Goal: Check status: Check status

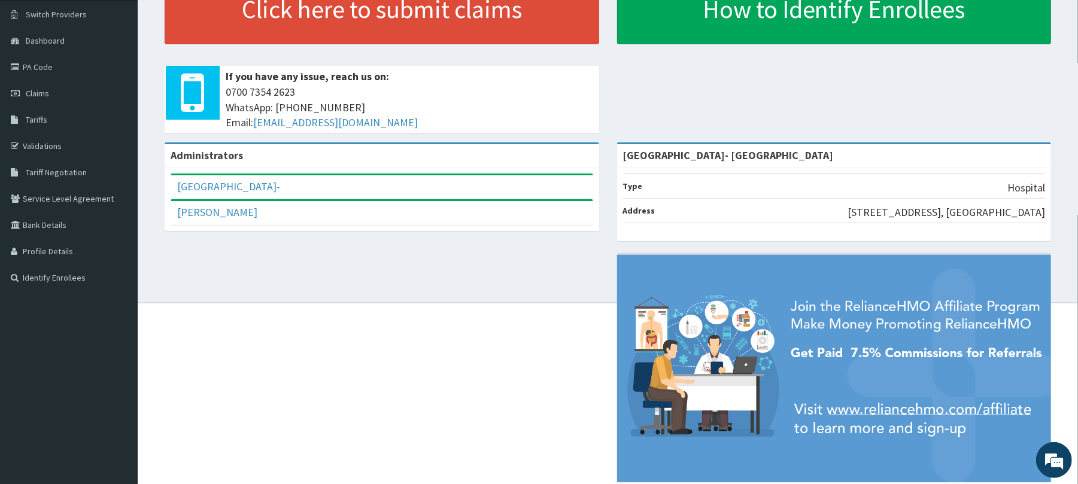
scroll to position [121, 0]
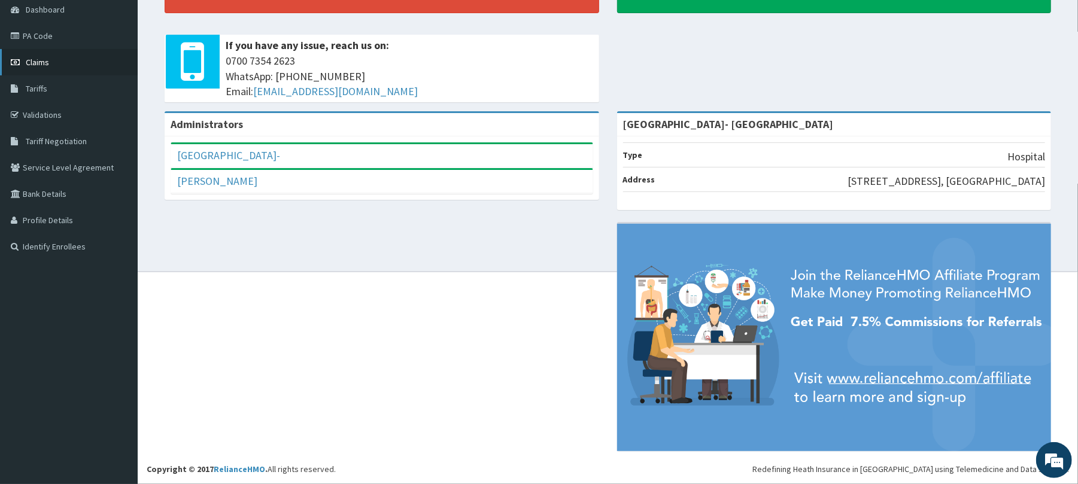
click at [63, 58] on link "Claims" at bounding box center [69, 62] width 138 height 26
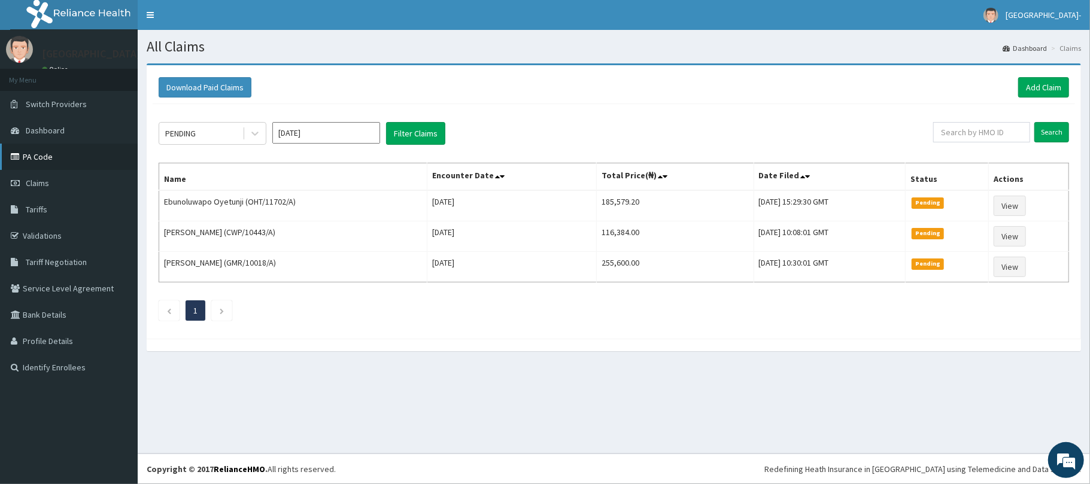
click at [69, 160] on link "PA Code" at bounding box center [69, 157] width 138 height 26
click at [250, 134] on icon at bounding box center [255, 134] width 12 height 12
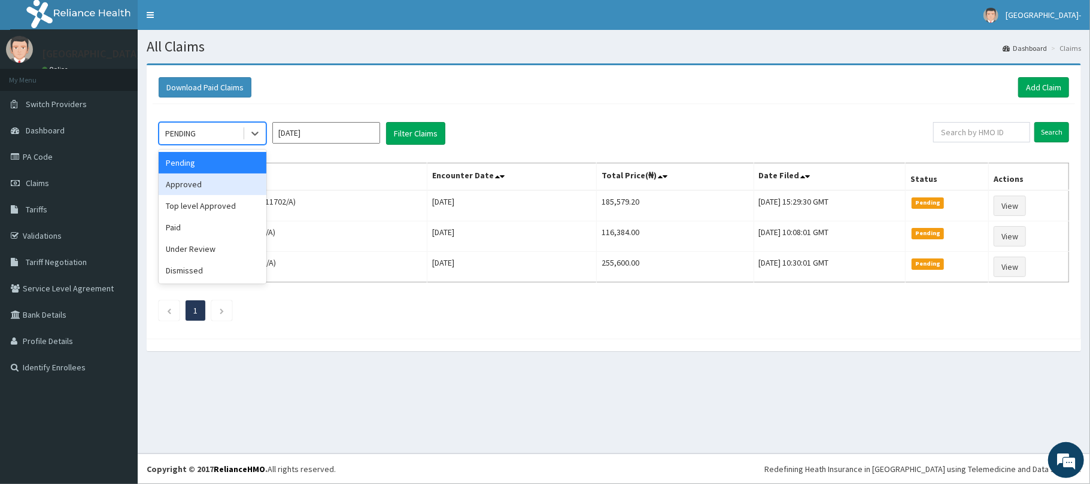
click at [230, 189] on div "Approved" at bounding box center [213, 185] width 108 height 22
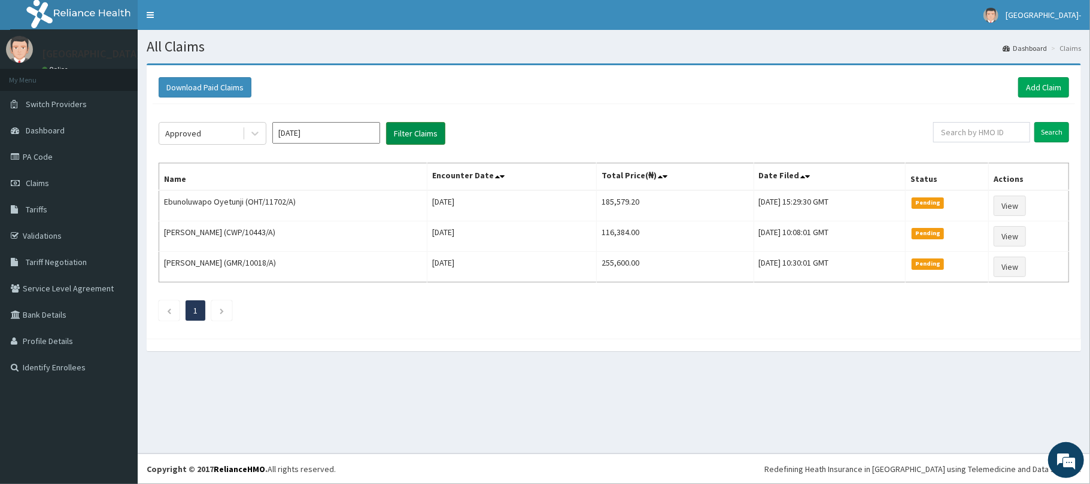
click at [423, 125] on button "Filter Claims" at bounding box center [415, 133] width 59 height 23
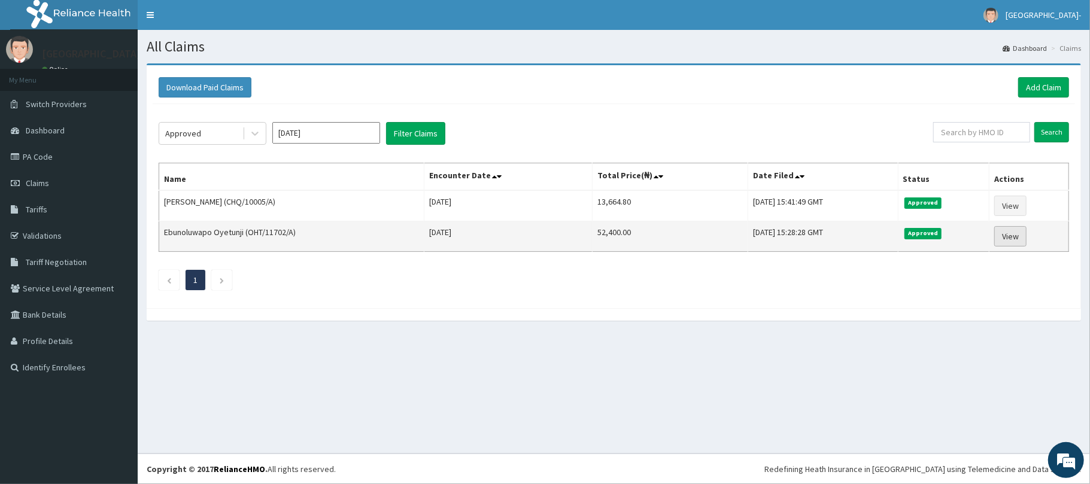
click at [1009, 237] on link "View" at bounding box center [1010, 236] width 32 height 20
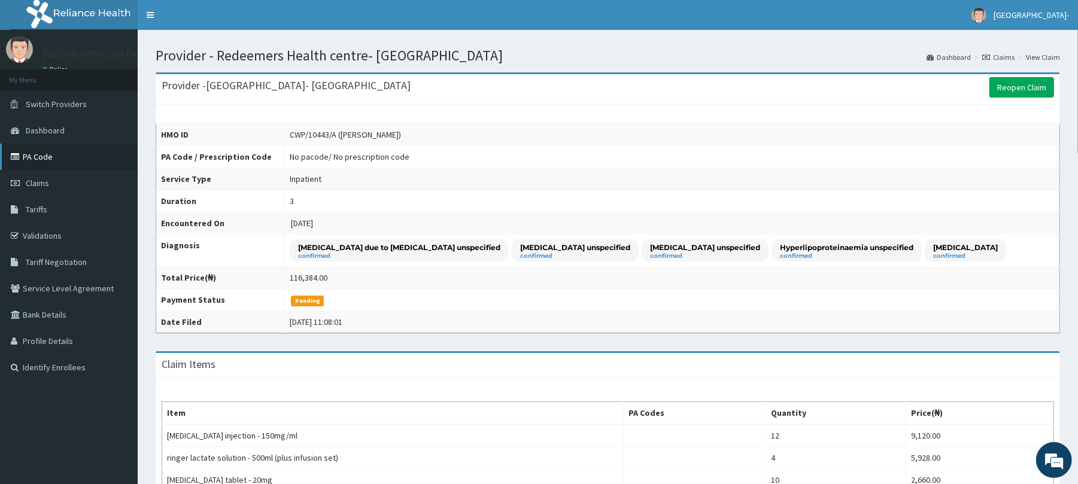
click at [82, 157] on link "PA Code" at bounding box center [69, 157] width 138 height 26
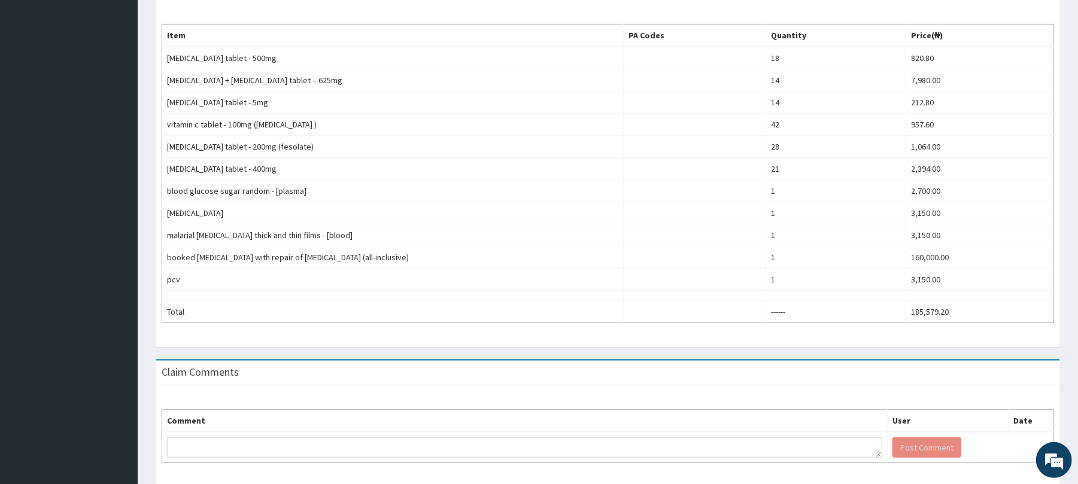
scroll to position [413, 0]
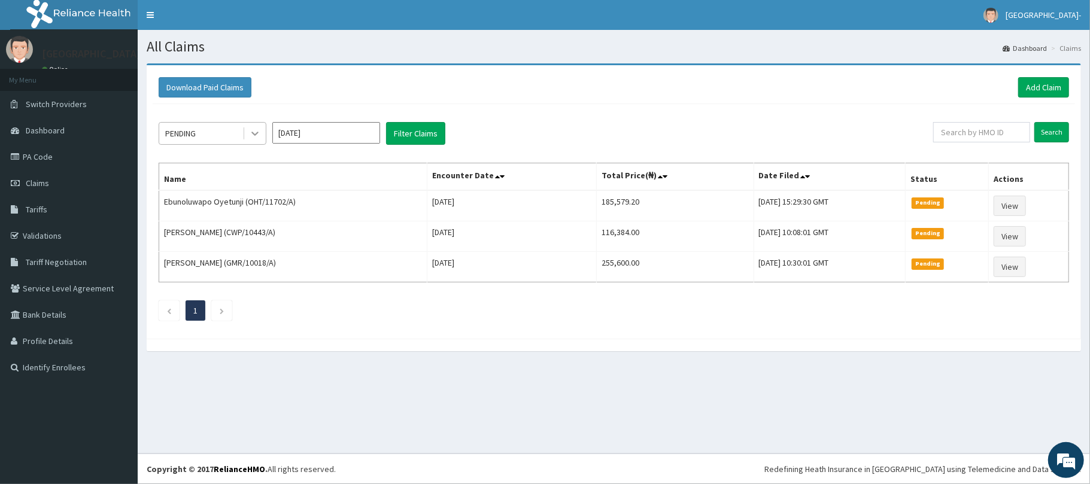
click at [245, 132] on div at bounding box center [255, 134] width 22 height 22
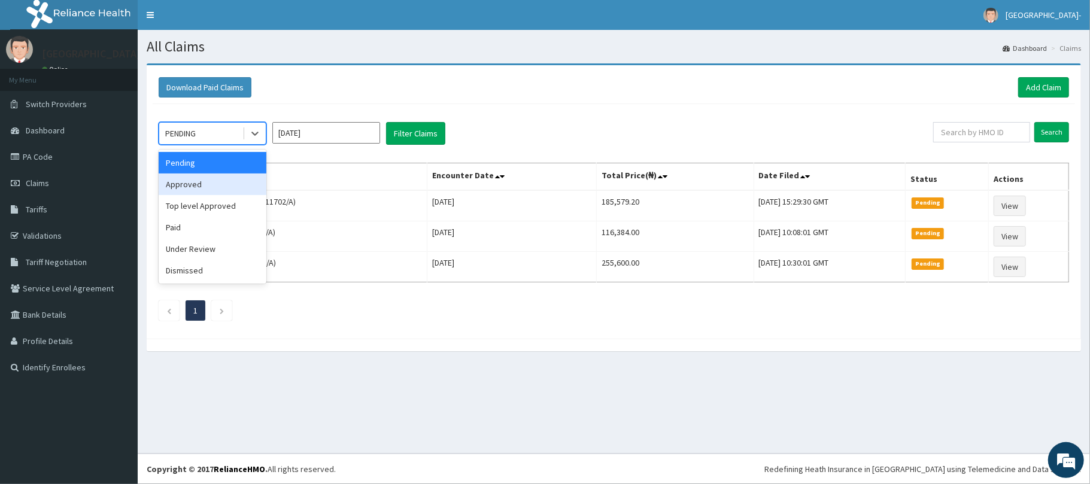
click at [242, 185] on div "Approved" at bounding box center [213, 185] width 108 height 22
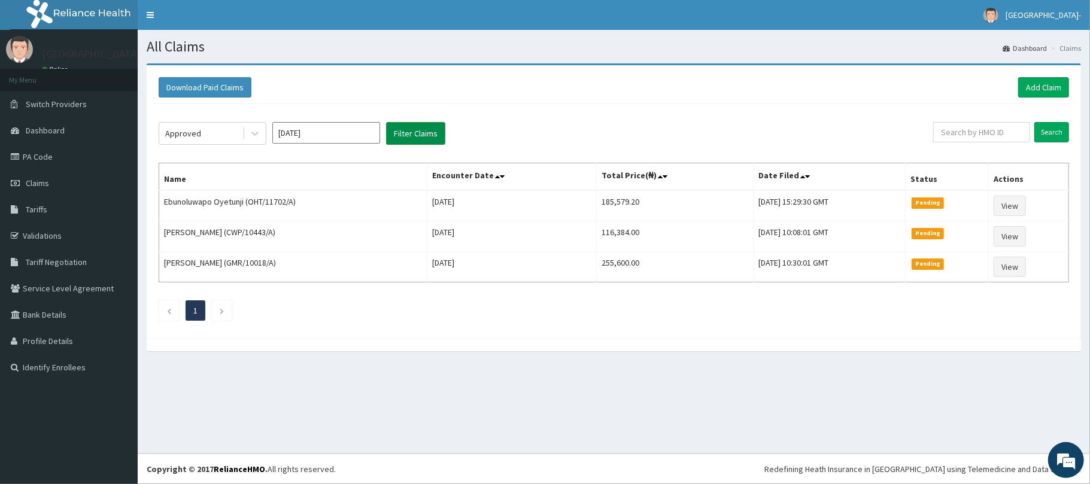
click at [406, 138] on button "Filter Claims" at bounding box center [415, 133] width 59 height 23
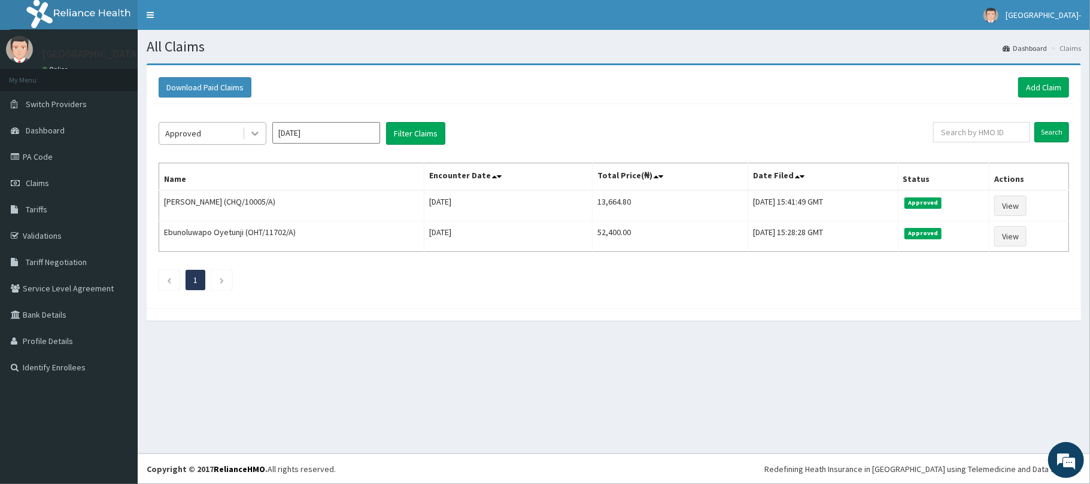
click at [244, 137] on div at bounding box center [255, 134] width 22 height 22
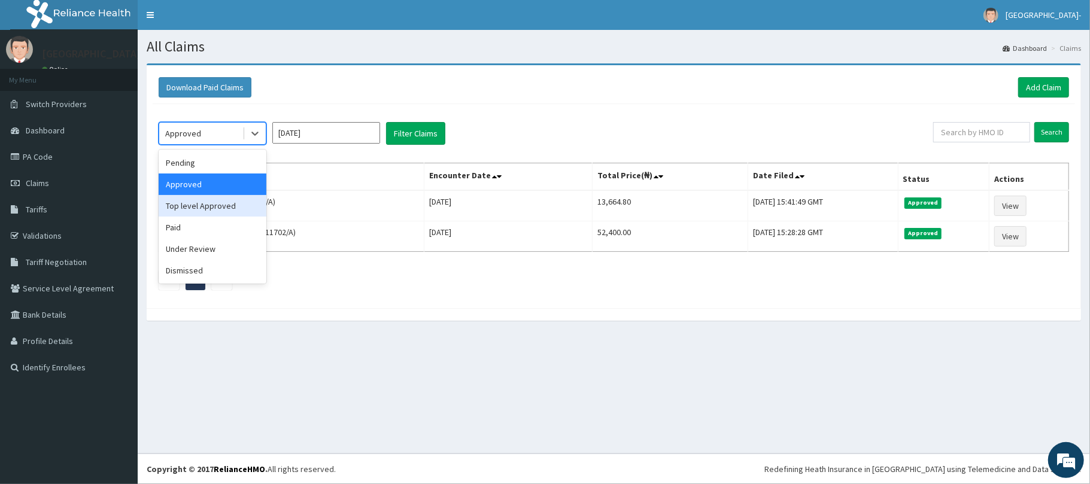
click at [222, 207] on div "Top level Approved" at bounding box center [213, 206] width 108 height 22
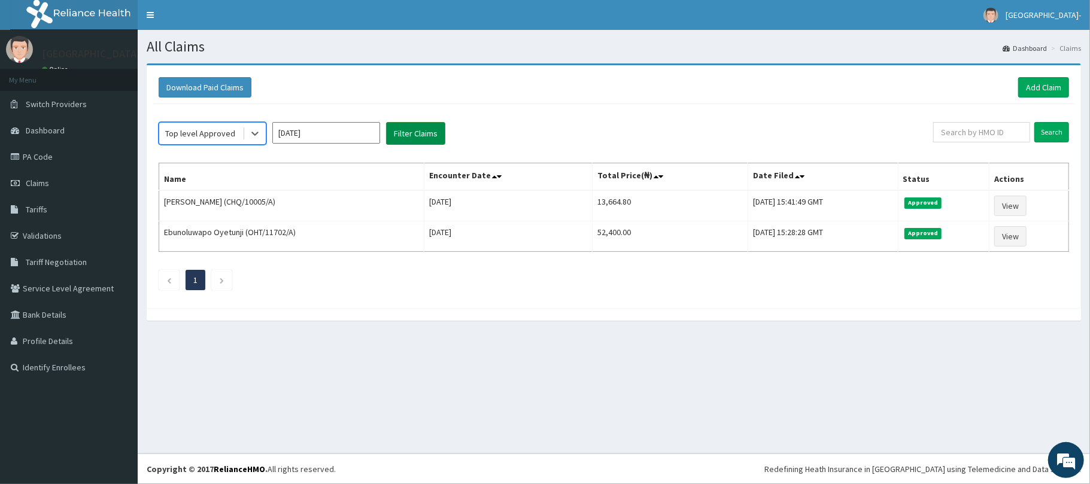
click at [416, 135] on button "Filter Claims" at bounding box center [415, 133] width 59 height 23
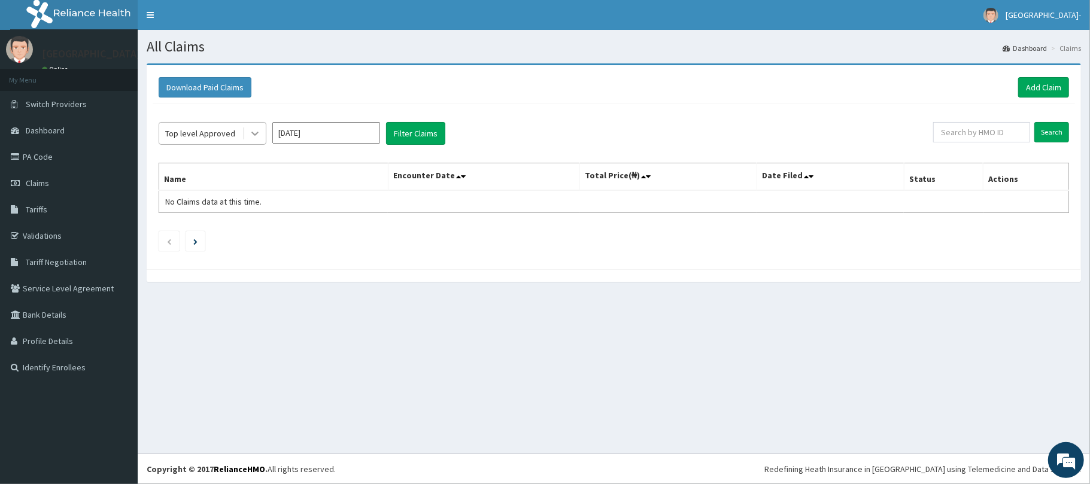
click at [247, 140] on div at bounding box center [255, 134] width 22 height 22
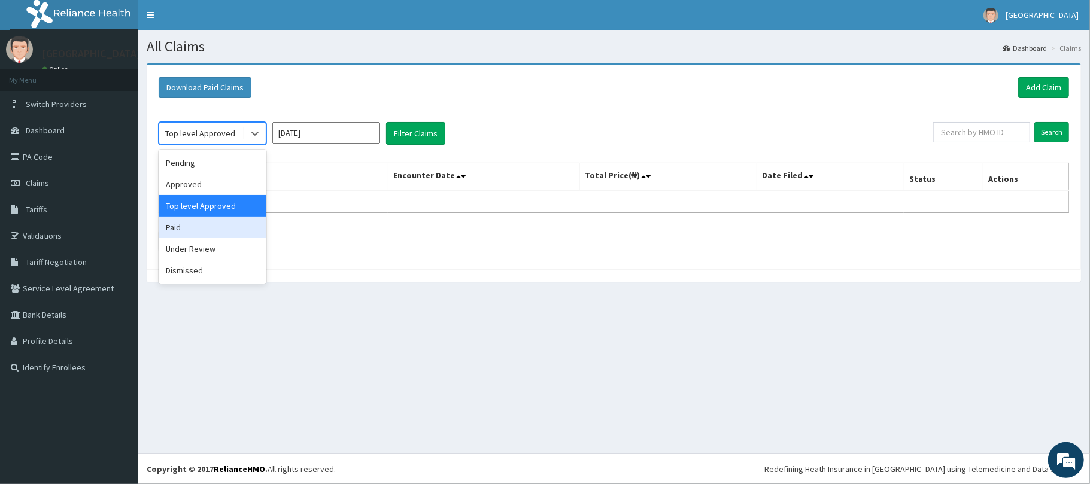
click at [222, 231] on div "Paid" at bounding box center [213, 228] width 108 height 22
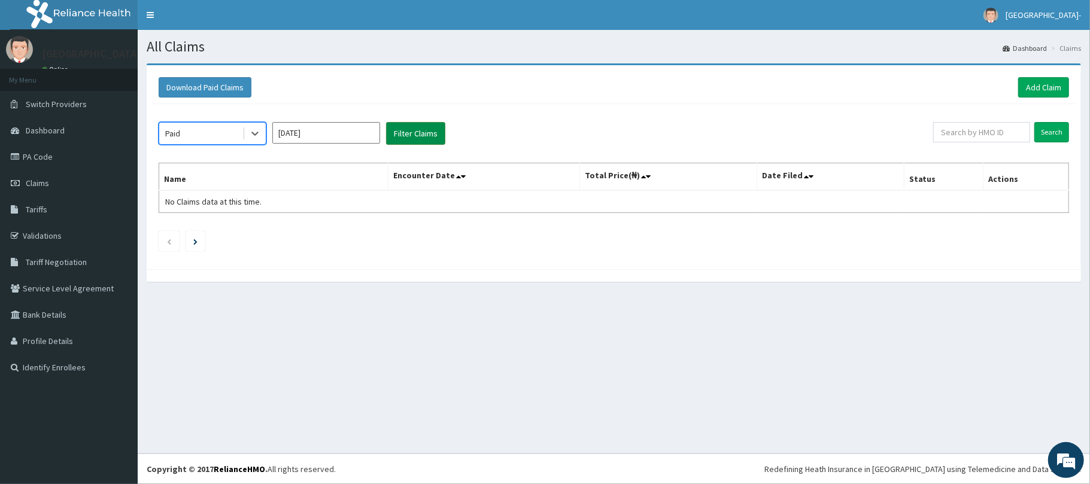
click at [416, 133] on button "Filter Claims" at bounding box center [415, 133] width 59 height 23
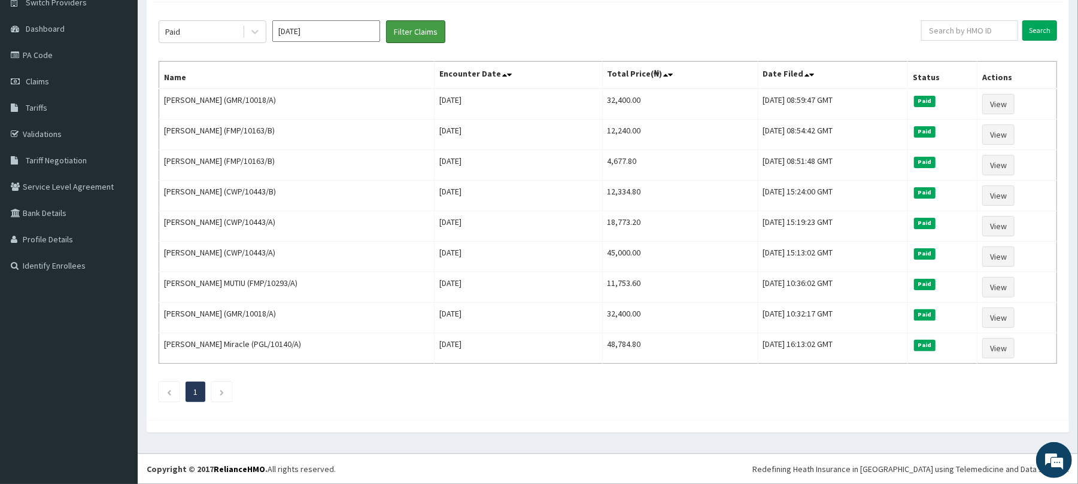
scroll to position [108, 0]
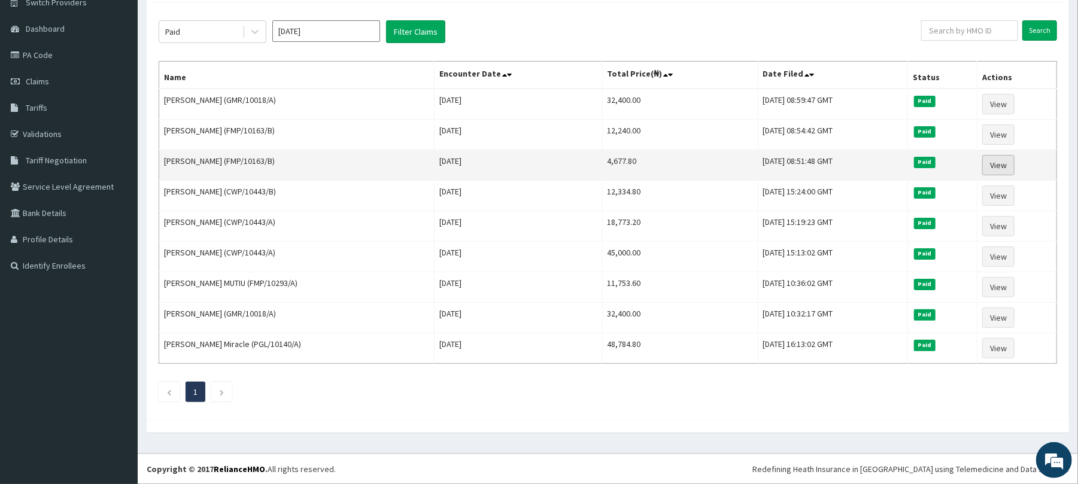
click at [1000, 159] on link "View" at bounding box center [998, 165] width 32 height 20
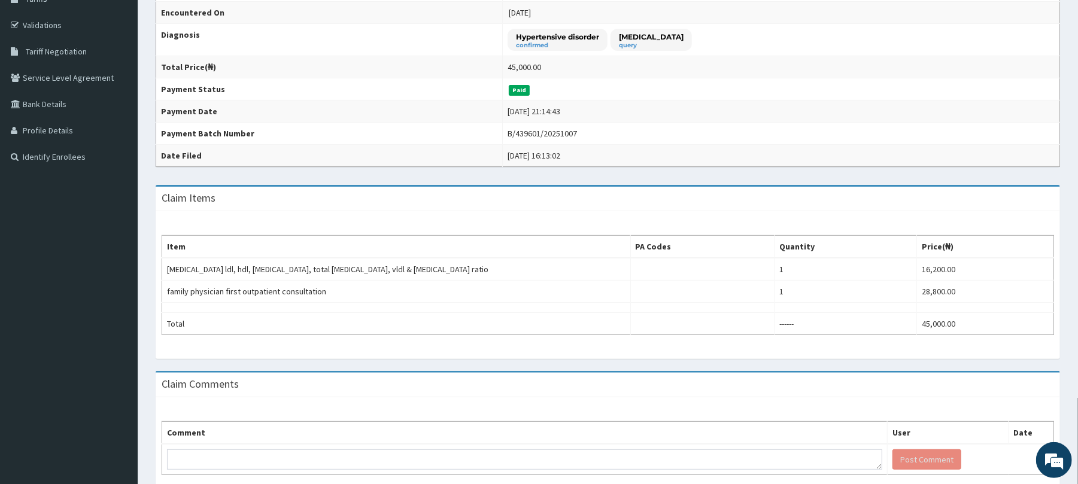
scroll to position [218, 0]
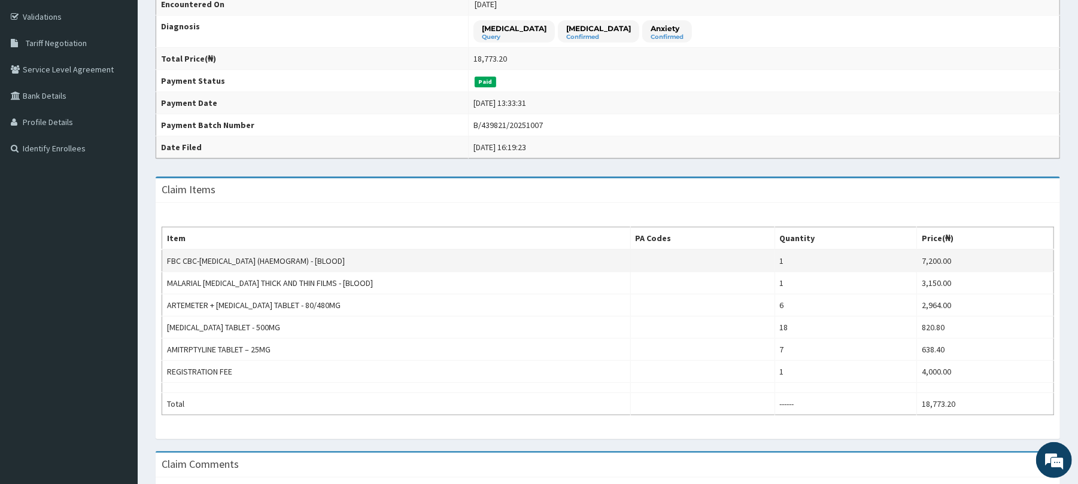
click at [1021, 260] on td "7,200.00" at bounding box center [985, 261] width 137 height 23
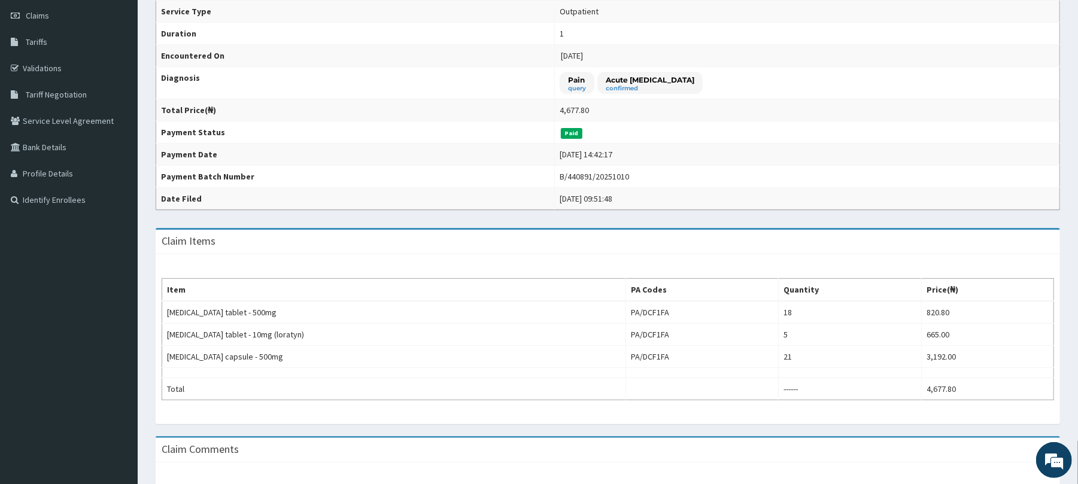
scroll to position [181, 0]
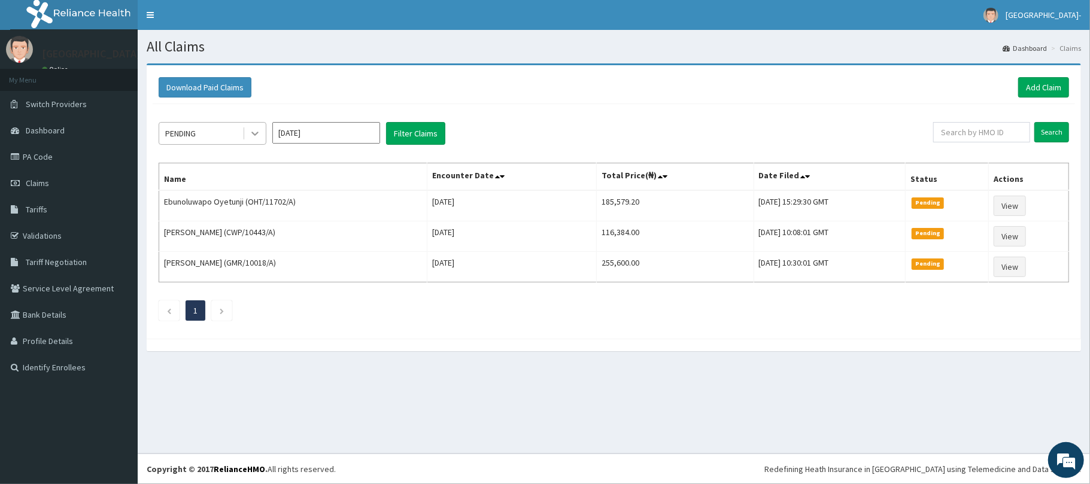
click at [252, 135] on icon at bounding box center [255, 134] width 12 height 12
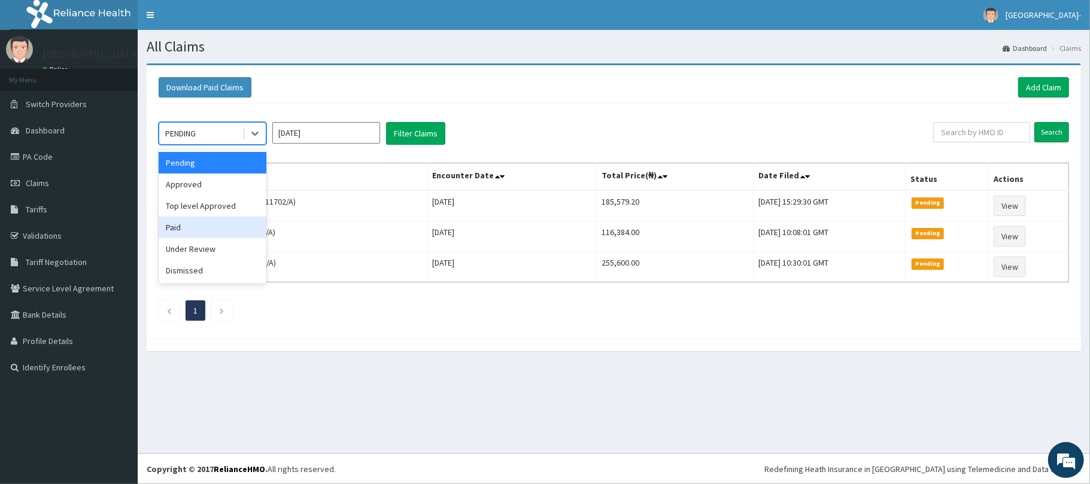
click at [228, 226] on div "Paid" at bounding box center [213, 228] width 108 height 22
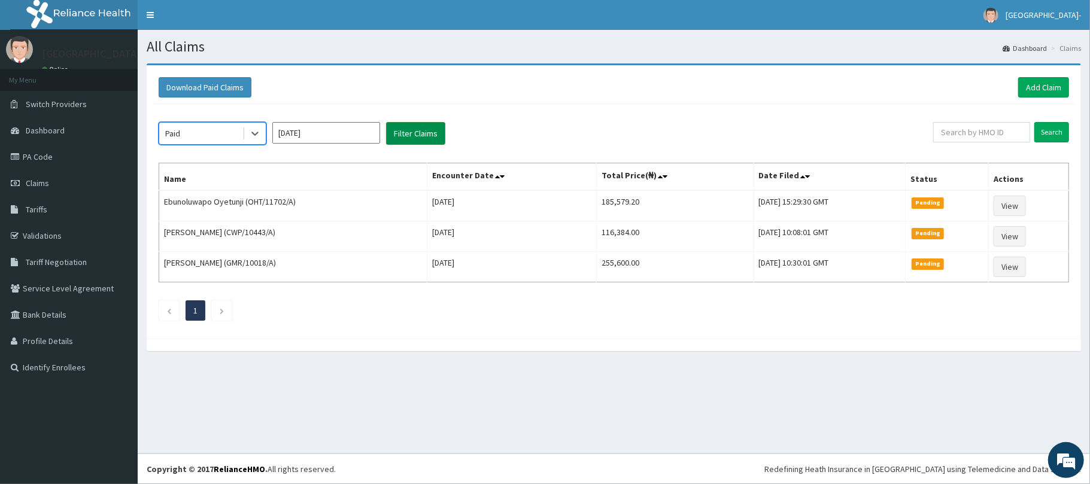
click at [427, 126] on button "Filter Claims" at bounding box center [415, 133] width 59 height 23
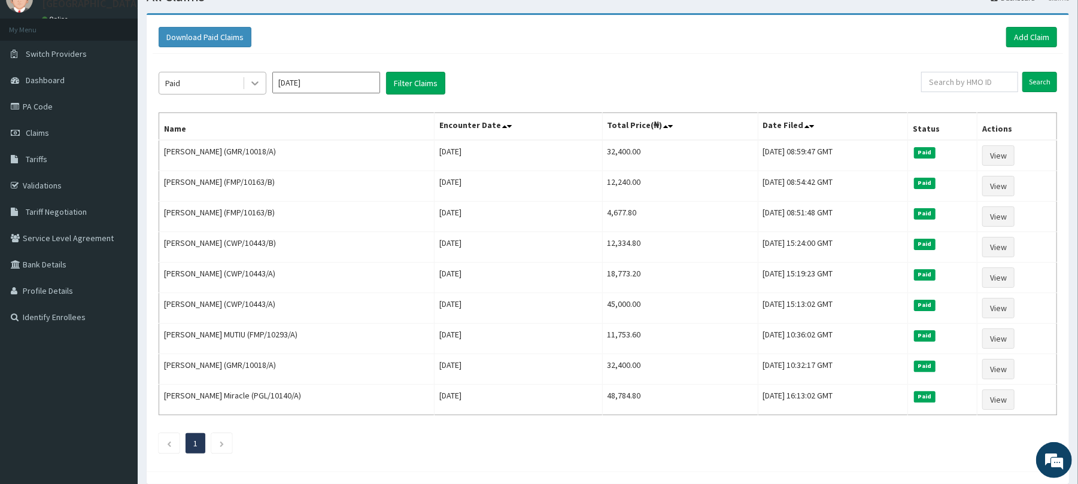
drag, startPoint x: 1008, startPoint y: 154, endPoint x: 247, endPoint y: 84, distance: 764.8
click at [247, 84] on div at bounding box center [255, 83] width 22 height 22
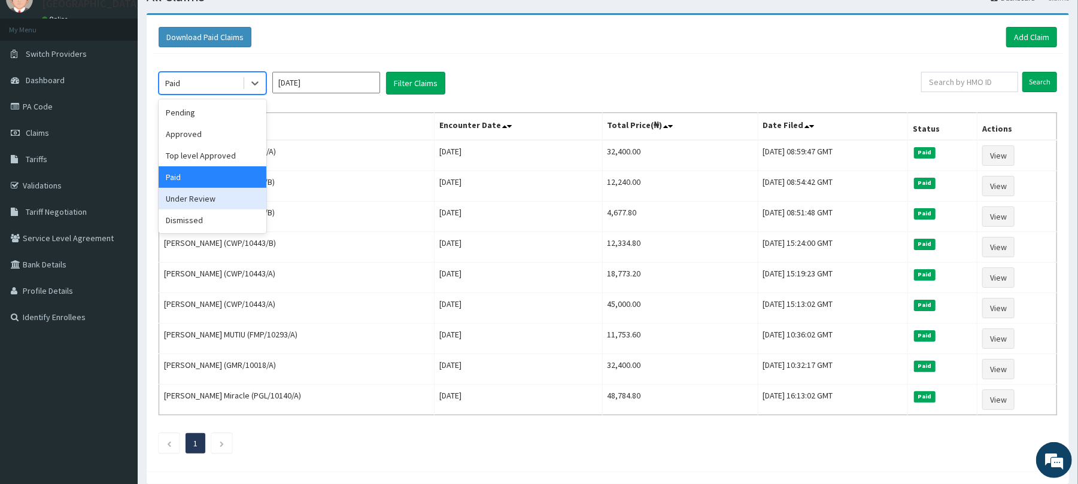
click at [223, 205] on div "Under Review" at bounding box center [213, 199] width 108 height 22
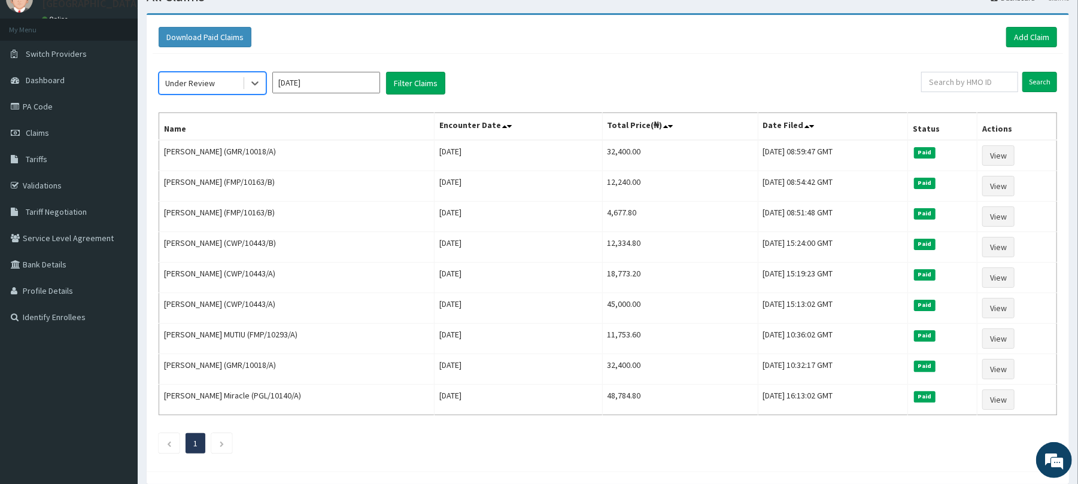
click at [421, 99] on div "option Under Review, selected. Select is focused ,type to refine list, press Do…" at bounding box center [608, 260] width 911 height 412
click at [414, 84] on button "Filter Claims" at bounding box center [415, 83] width 59 height 23
